Goal: Task Accomplishment & Management: Use online tool/utility

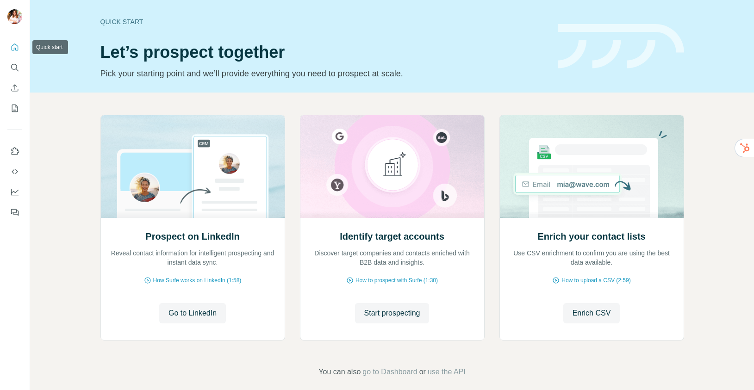
click at [13, 45] on icon "Quick start" at bounding box center [14, 47] width 9 height 9
click at [14, 151] on icon "Use Surfe on LinkedIn" at bounding box center [14, 151] width 9 height 9
click at [14, 106] on icon "My lists" at bounding box center [14, 108] width 9 height 9
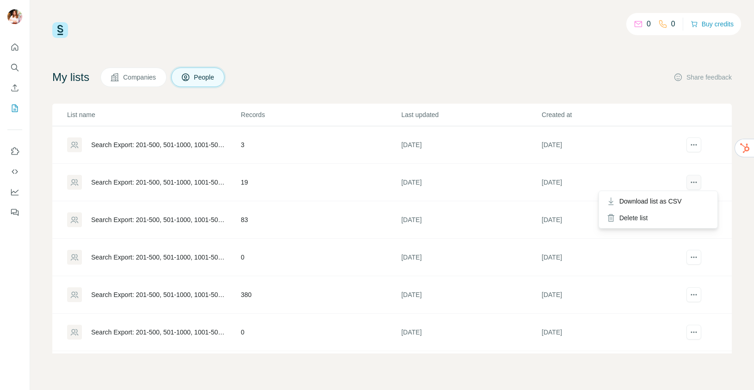
click at [689, 185] on icon "actions" at bounding box center [693, 182] width 9 height 9
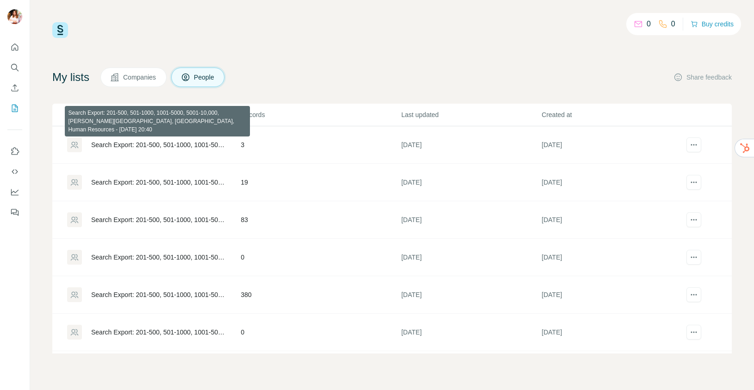
click at [194, 143] on div "Search Export: 201-500, 501-1000, 1001-5000, 5001-10,000, [PERSON_NAME][GEOGRAP…" at bounding box center [158, 144] width 134 height 9
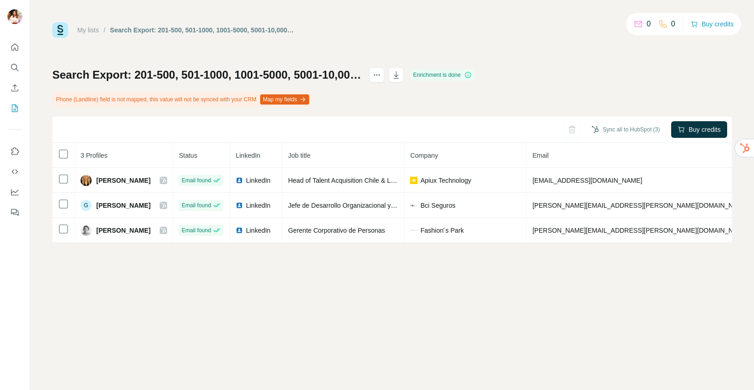
click at [495, 294] on div "My lists / Search Export: 201-500, 501-1000, 1001-5000, 5001-10,000, [PERSON_NA…" at bounding box center [392, 195] width 724 height 390
click at [617, 129] on button "Sync all to HubSpot (3)" at bounding box center [625, 130] width 81 height 14
click at [567, 279] on div "My lists / Search Export: 201-500, 501-1000, 1001-5000, 5001-10,000, [PERSON_NA…" at bounding box center [392, 195] width 724 height 390
click at [612, 120] on div "Sync all to HubSpot (3) Buy credits" at bounding box center [392, 130] width 680 height 26
click at [617, 130] on button "Sync all to HubSpot (3)" at bounding box center [625, 130] width 81 height 14
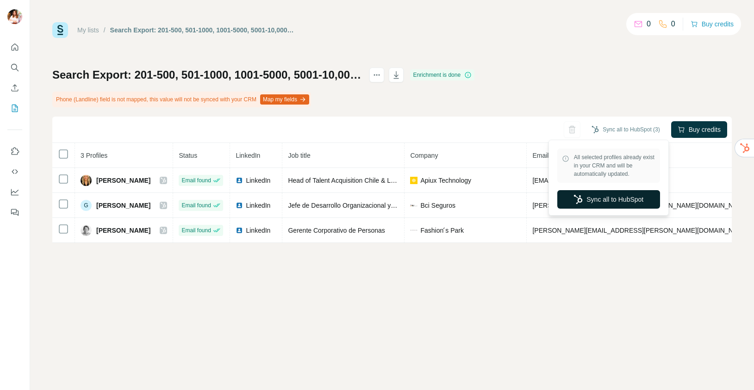
click at [605, 201] on button "Sync all to HubSpot" at bounding box center [608, 199] width 103 height 19
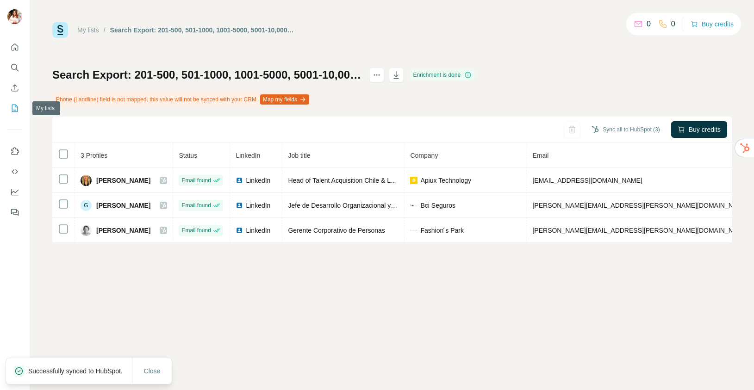
click at [12, 109] on icon "My lists" at bounding box center [15, 108] width 6 height 7
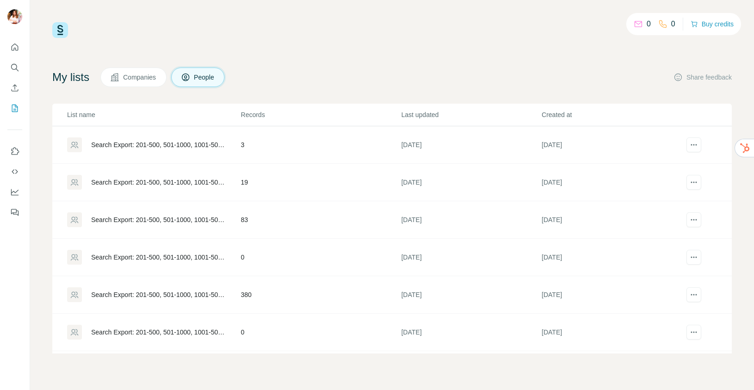
click at [240, 181] on td "19" at bounding box center [320, 182] width 161 height 37
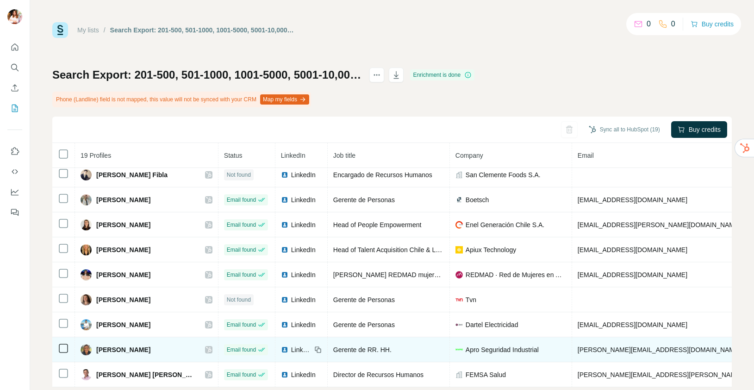
scroll to position [36, 0]
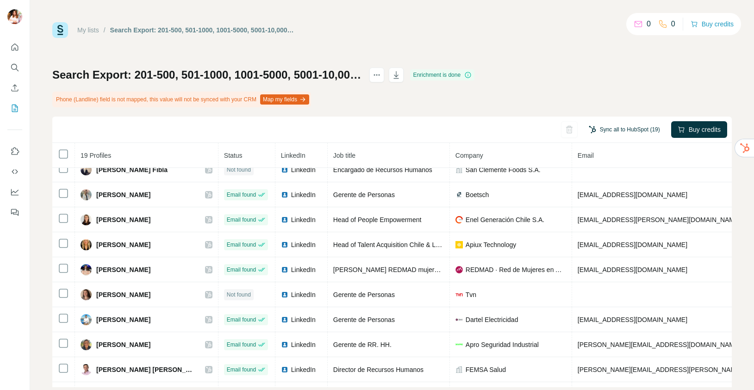
click at [615, 127] on button "Sync all to HubSpot (19)" at bounding box center [624, 130] width 84 height 14
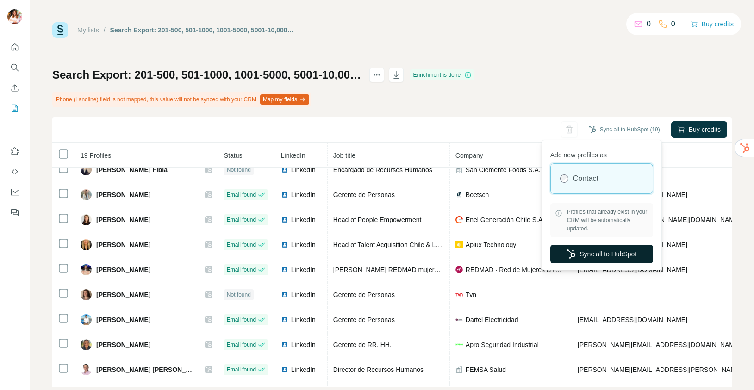
click at [592, 255] on button "Sync all to HubSpot" at bounding box center [601, 254] width 103 height 19
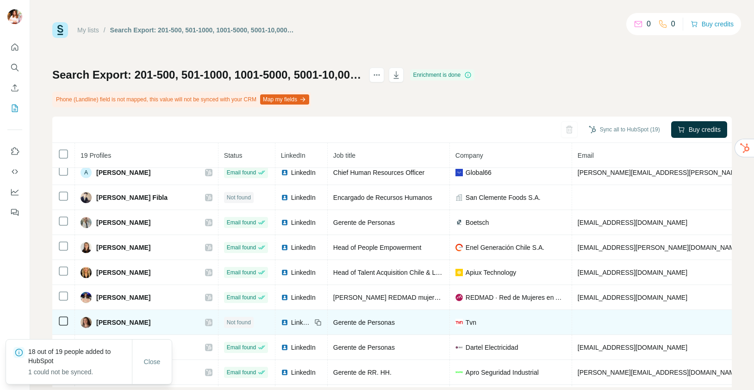
scroll to position [0, 0]
